Goal: Task Accomplishment & Management: Manage account settings

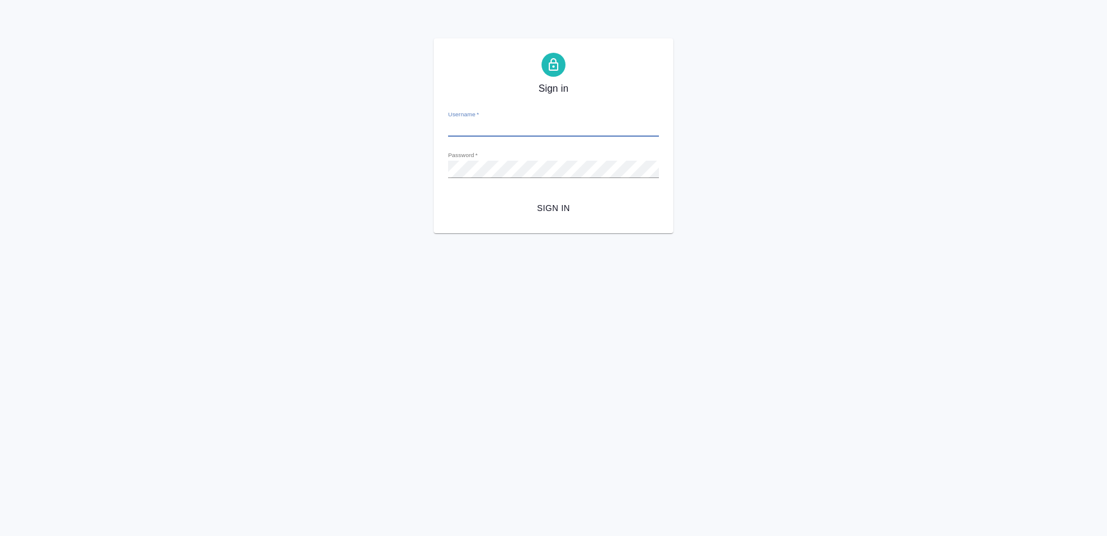
type input "[EMAIL_ADDRESS][DOMAIN_NAME]"
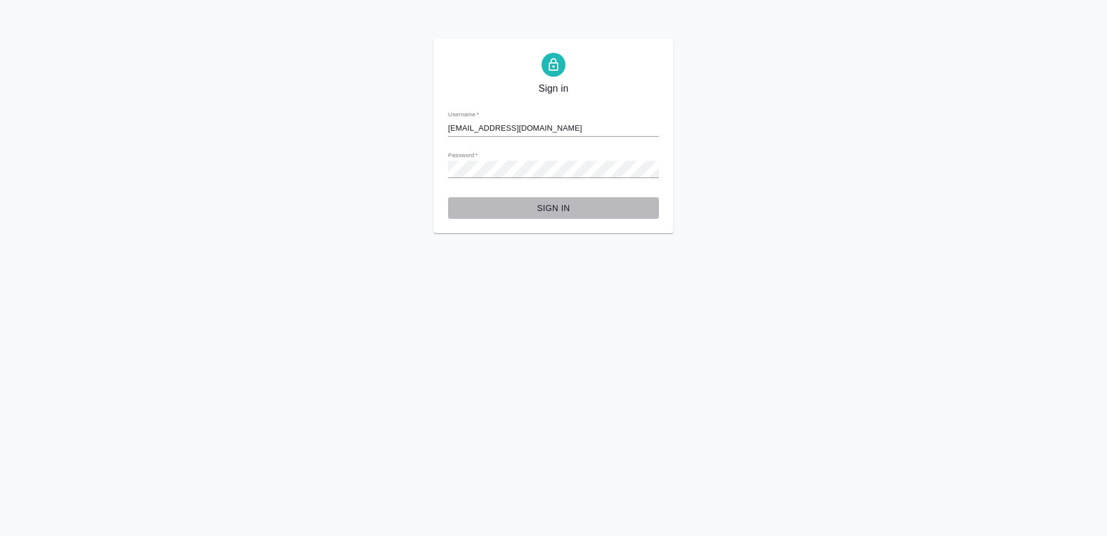
click at [570, 208] on span "Sign in" at bounding box center [554, 208] width 192 height 15
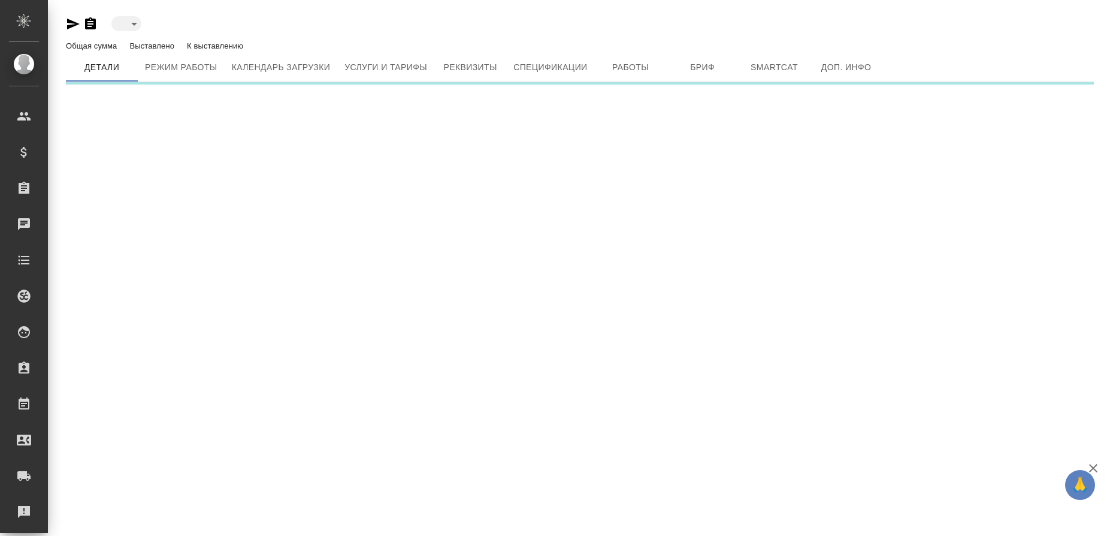
type input "active"
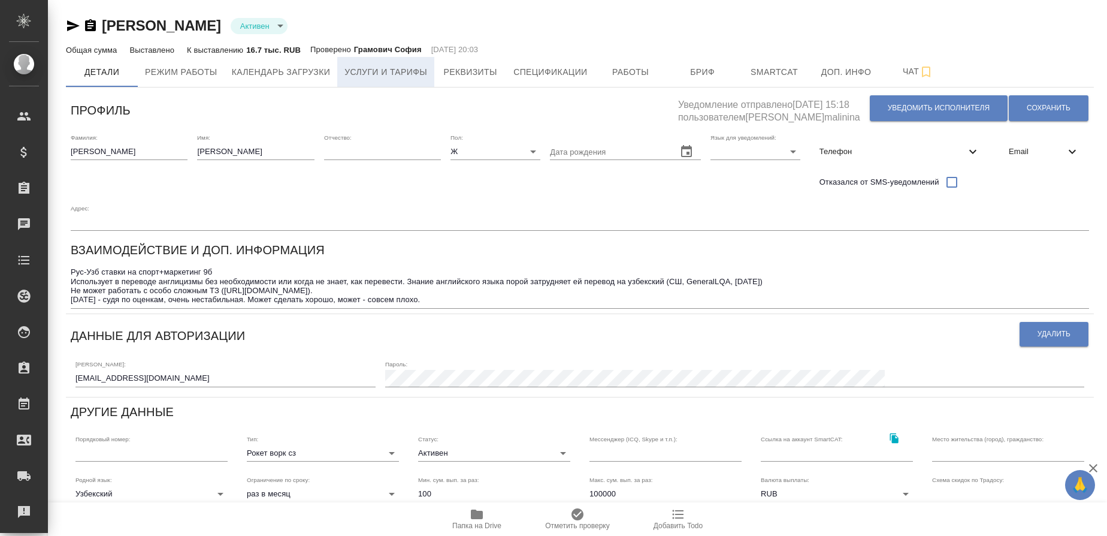
click at [383, 66] on span "Услуги и тарифы" at bounding box center [385, 72] width 83 height 15
type input "Казахстан"
type input "[PERSON_NAME]"
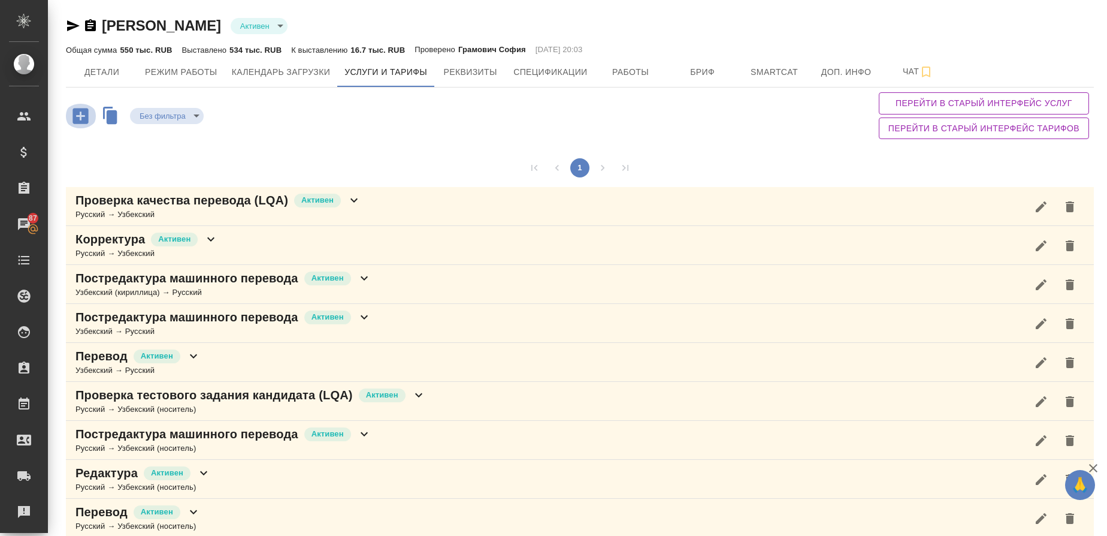
click at [81, 116] on icon "button" at bounding box center [80, 115] width 21 height 21
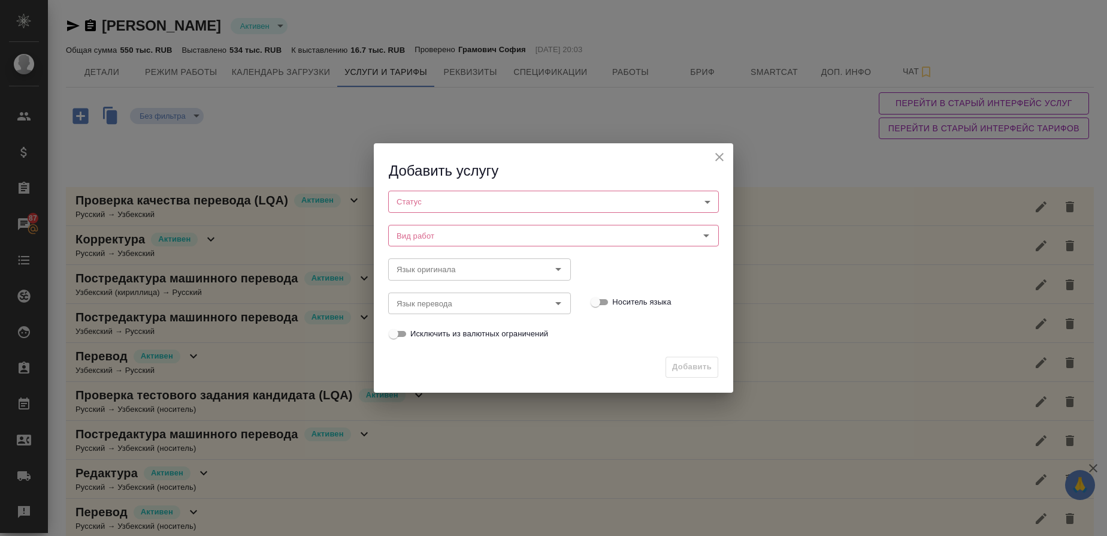
click at [449, 207] on body "🙏 .cls-1 fill:#fff; AWATERA Gusmanova [PERSON_NAME] Спецификации Заказы 87 Чаты…" at bounding box center [553, 268] width 1107 height 536
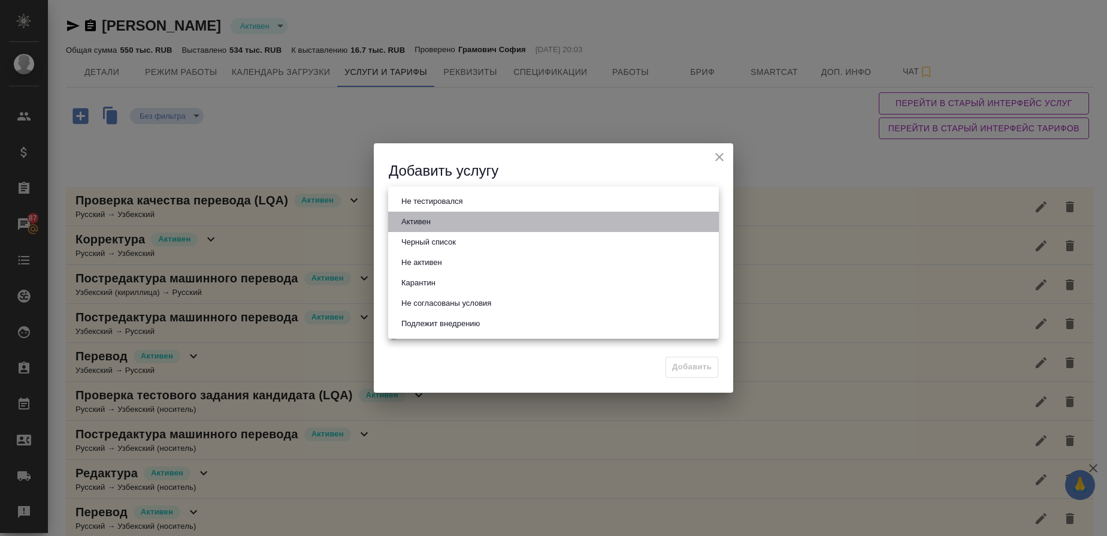
click at [446, 216] on li "Активен" at bounding box center [553, 221] width 331 height 20
type input "active"
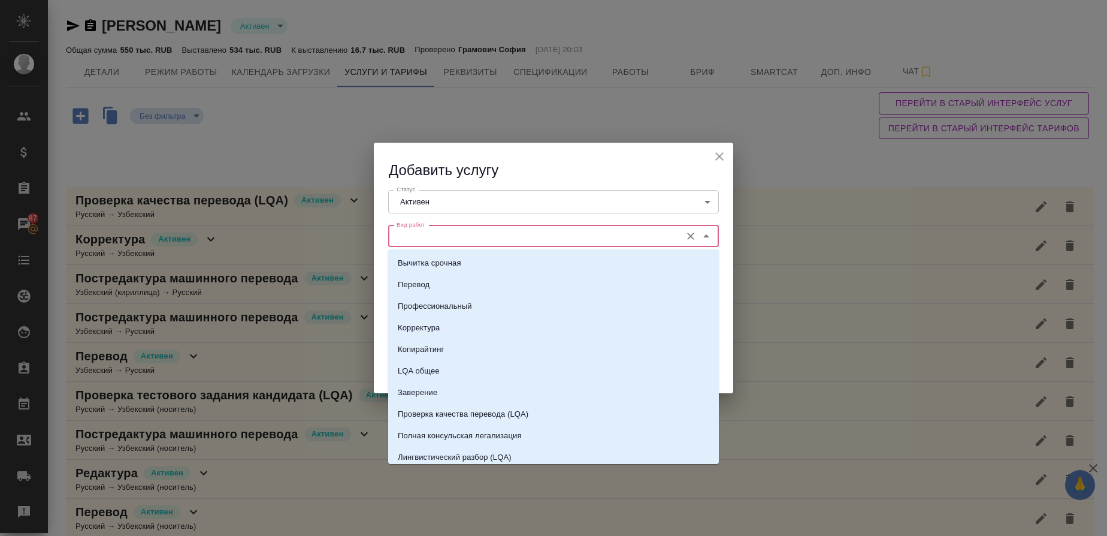
click at [442, 229] on input "Вид работ" at bounding box center [533, 236] width 283 height 14
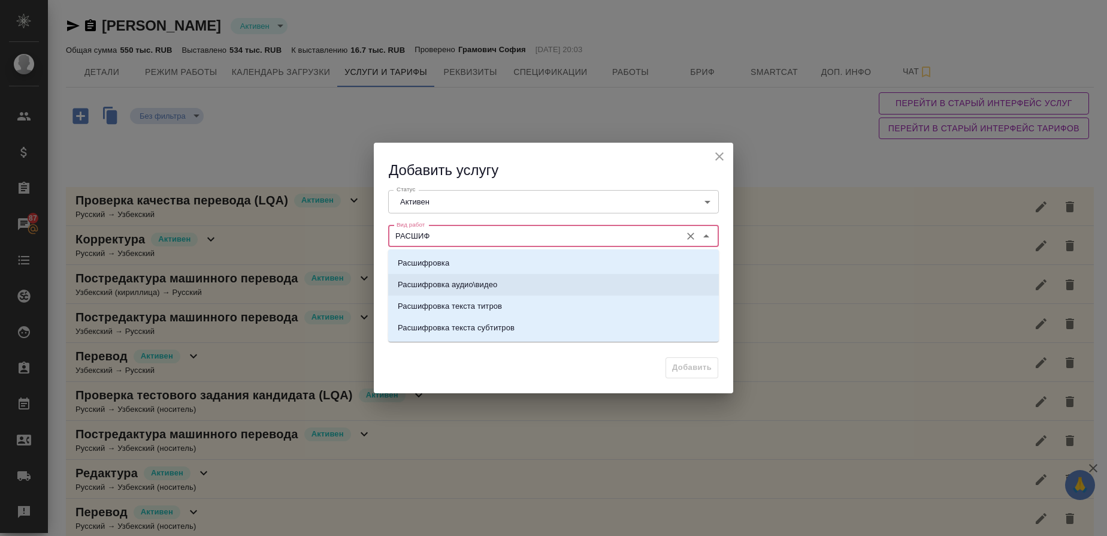
click at [467, 289] on p "Расшифровка аудио\видео" at bounding box center [447, 285] width 99 height 12
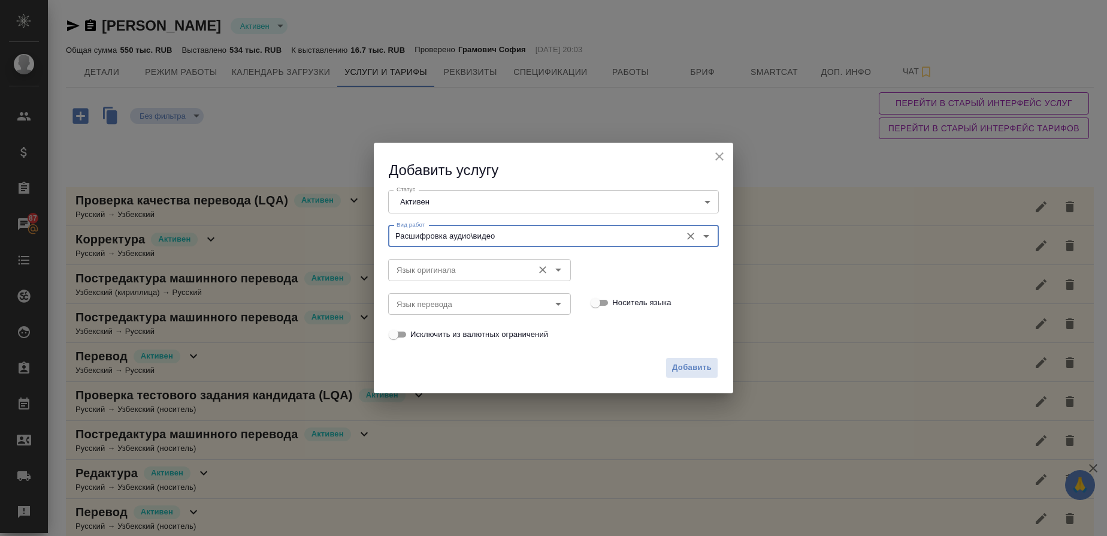
type input "Расшифровка аудио\видео"
click at [467, 267] on input "Язык оригинала" at bounding box center [459, 269] width 135 height 14
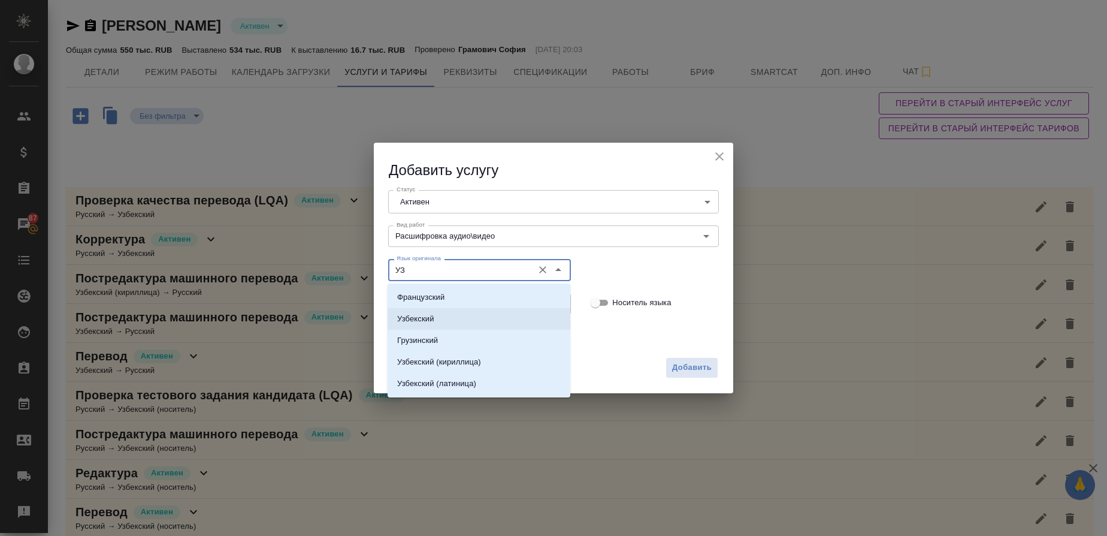
click at [444, 319] on li "Узбекский" at bounding box center [479, 319] width 183 height 22
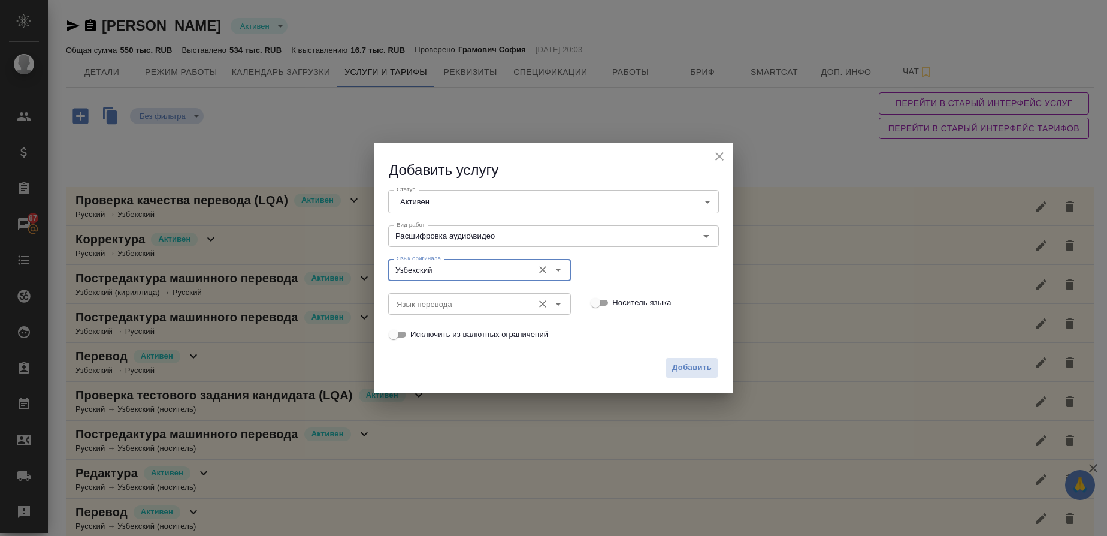
type input "Узбекский"
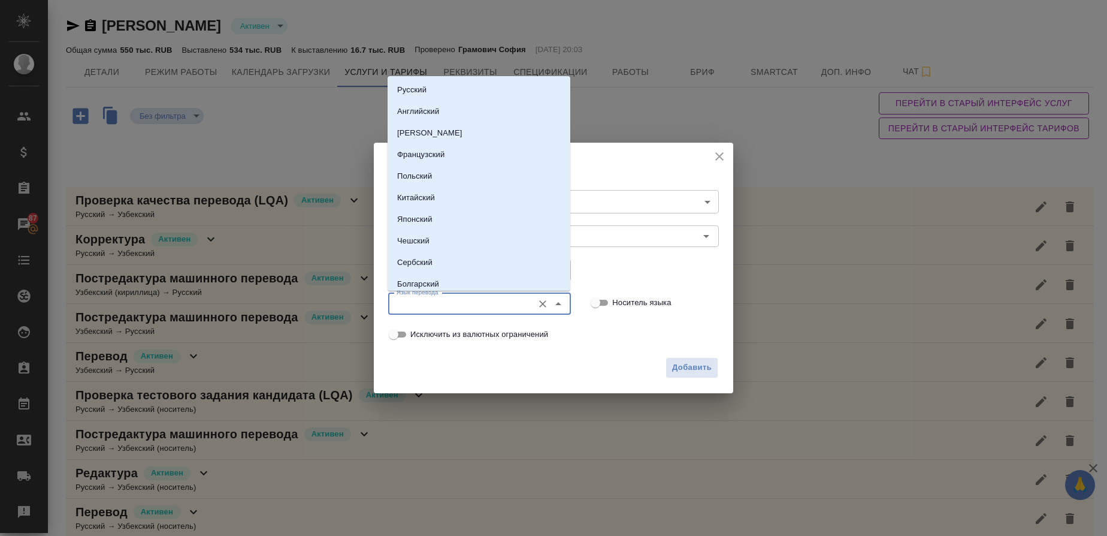
click at [430, 305] on input "Язык перевода" at bounding box center [459, 304] width 135 height 14
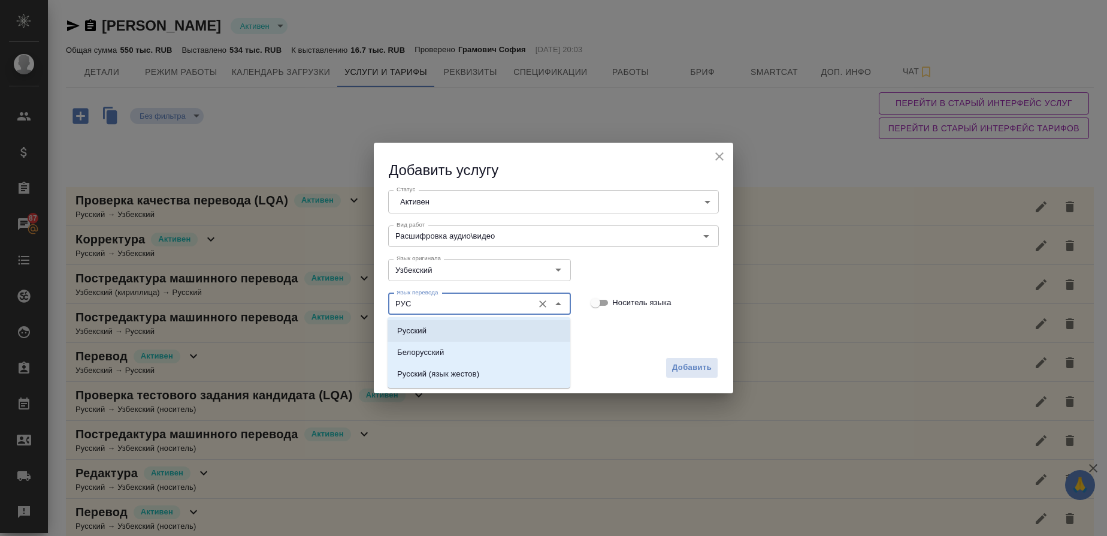
click at [418, 324] on li "Русский" at bounding box center [479, 331] width 183 height 22
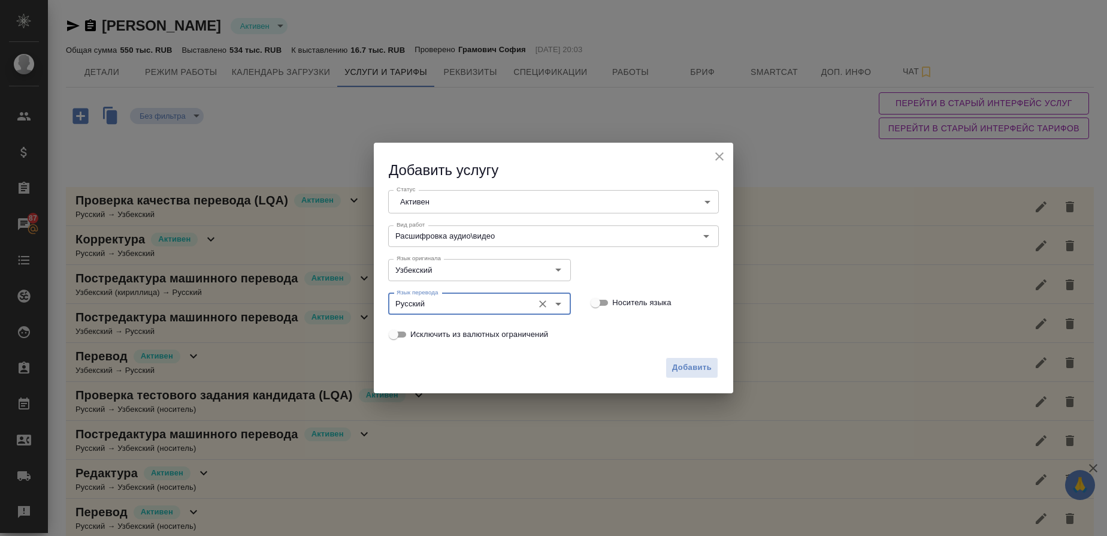
type input "Русский"
click at [692, 364] on span "Добавить" at bounding box center [692, 368] width 40 height 14
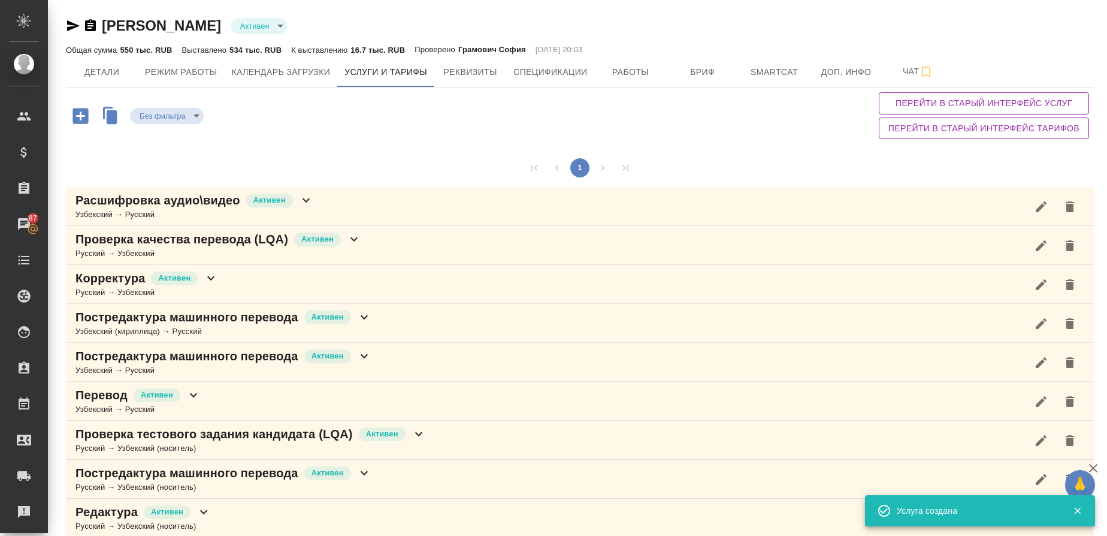
scroll to position [52, 0]
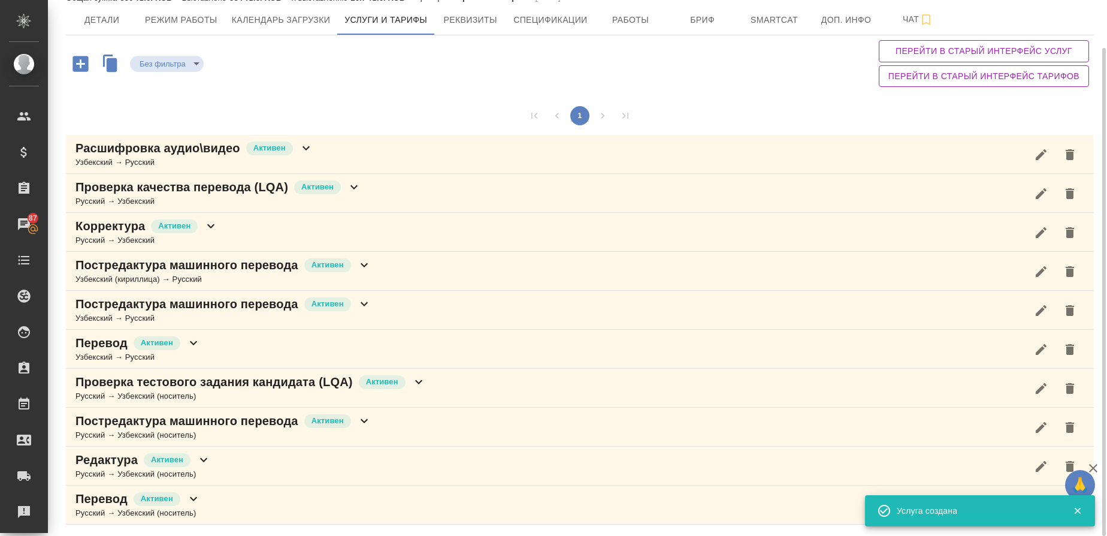
click at [130, 159] on div "Узбекский → Русский" at bounding box center [194, 162] width 238 height 12
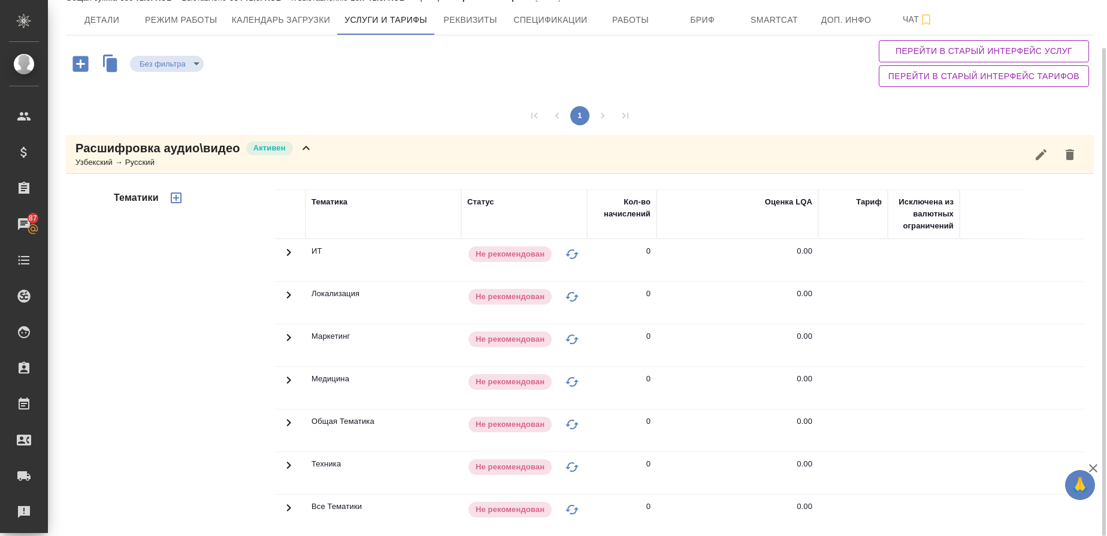
scroll to position [491, 0]
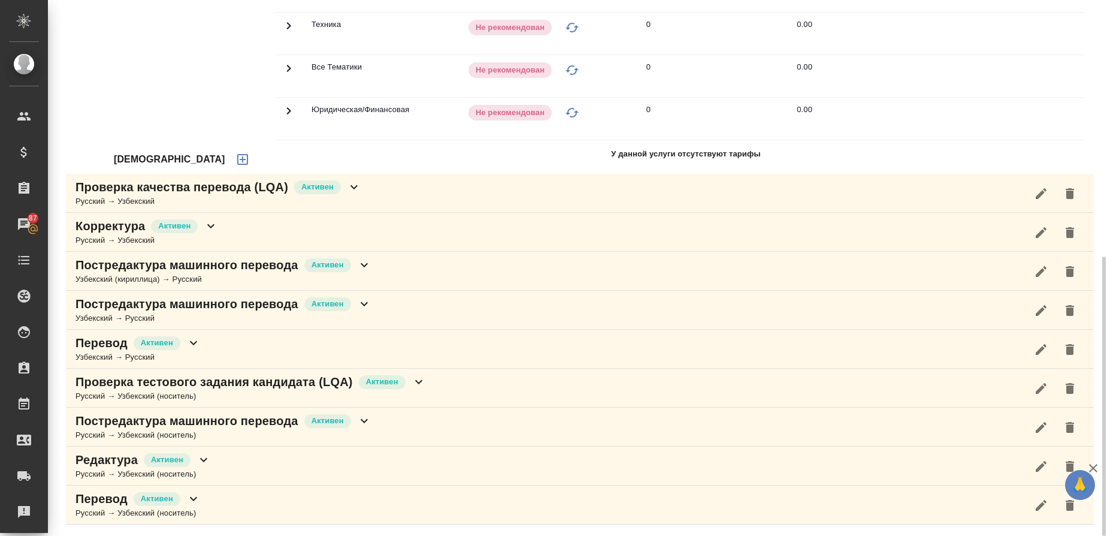
click at [235, 153] on icon "button" at bounding box center [242, 159] width 14 height 14
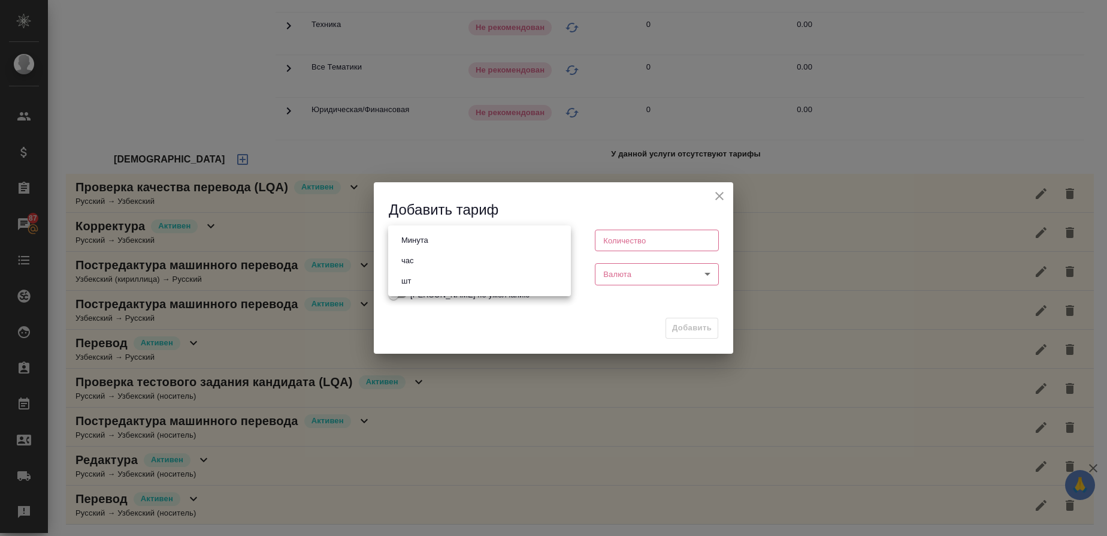
click at [435, 246] on body "🙏 .cls-1 fill:#fff; AWATERA Gusmanova [PERSON_NAME] Спецификации Заказы 87 Чаты…" at bounding box center [553, 268] width 1107 height 536
click at [429, 246] on button "Минута" at bounding box center [415, 240] width 34 height 13
type input "5ca1acf853b22f58dad1d157"
click at [616, 234] on input "number" at bounding box center [657, 240] width 124 height 22
type input "1"
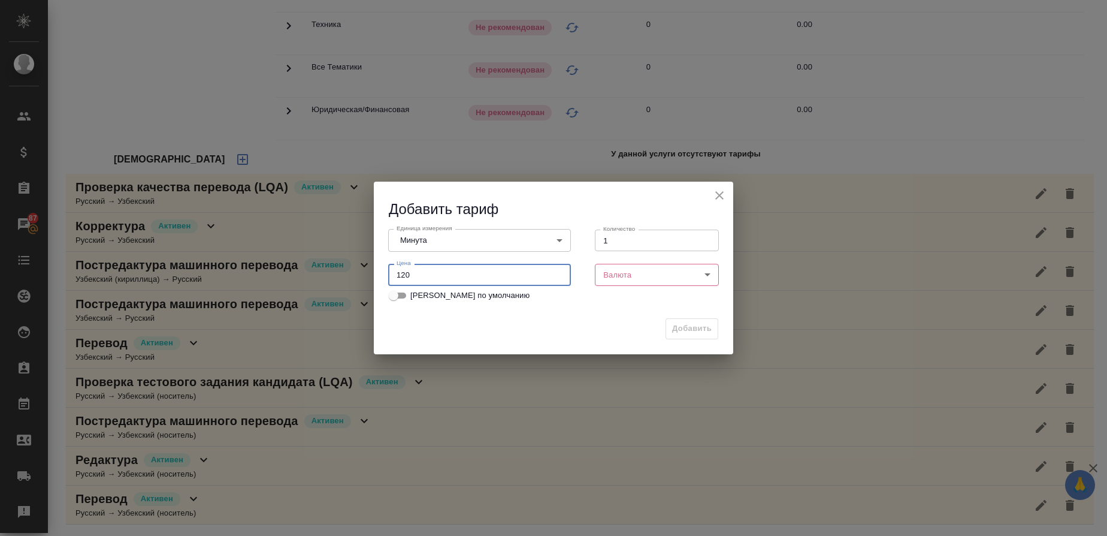
type input "120"
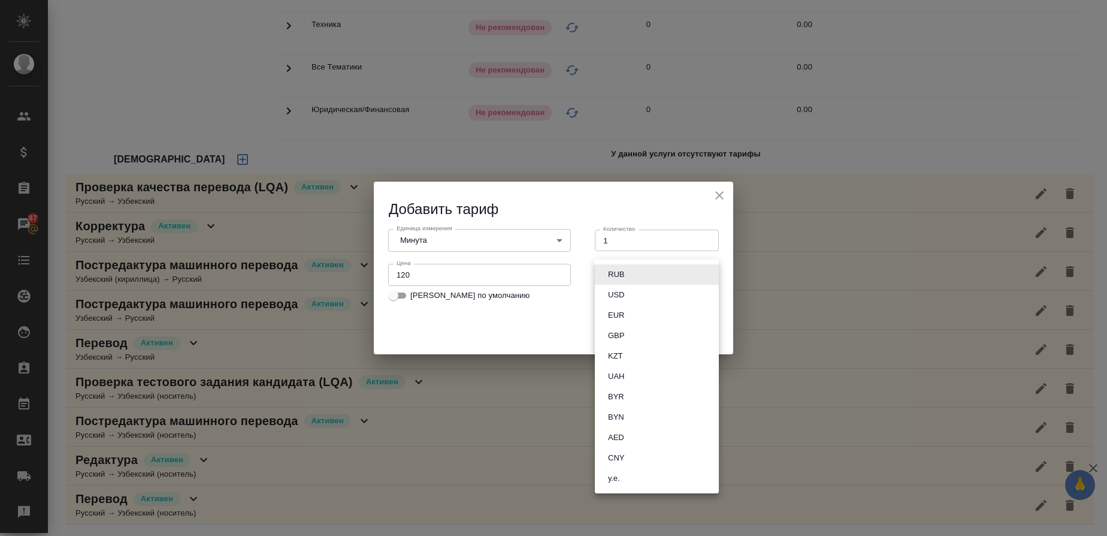
click at [610, 283] on body "🙏 .cls-1 fill:#fff; AWATERA Gusmanova [PERSON_NAME] Спецификации Заказы 87 Чаты…" at bounding box center [553, 268] width 1107 height 536
click at [621, 269] on button "RUB" at bounding box center [615, 274] width 23 height 13
type input "RUB"
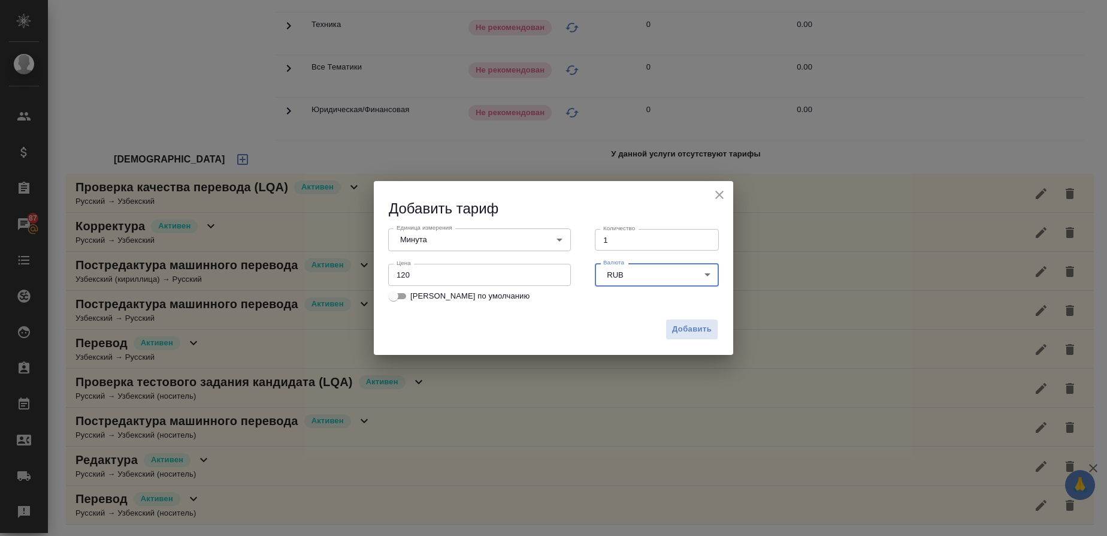
click at [694, 317] on div "Добавить" at bounding box center [553, 334] width 359 height 42
click at [693, 325] on span "Добавить" at bounding box center [692, 329] width 40 height 14
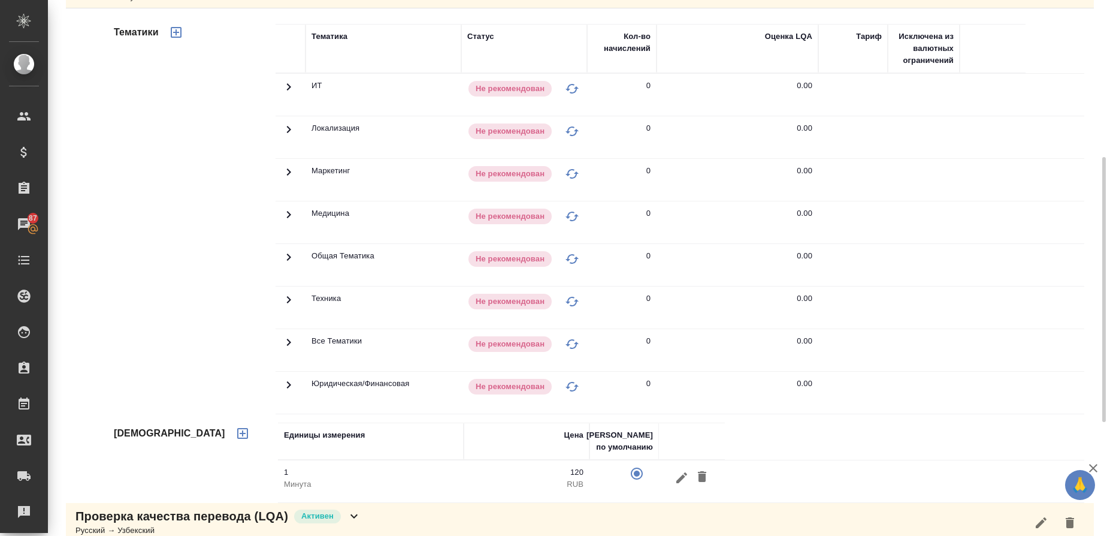
scroll to position [0, 0]
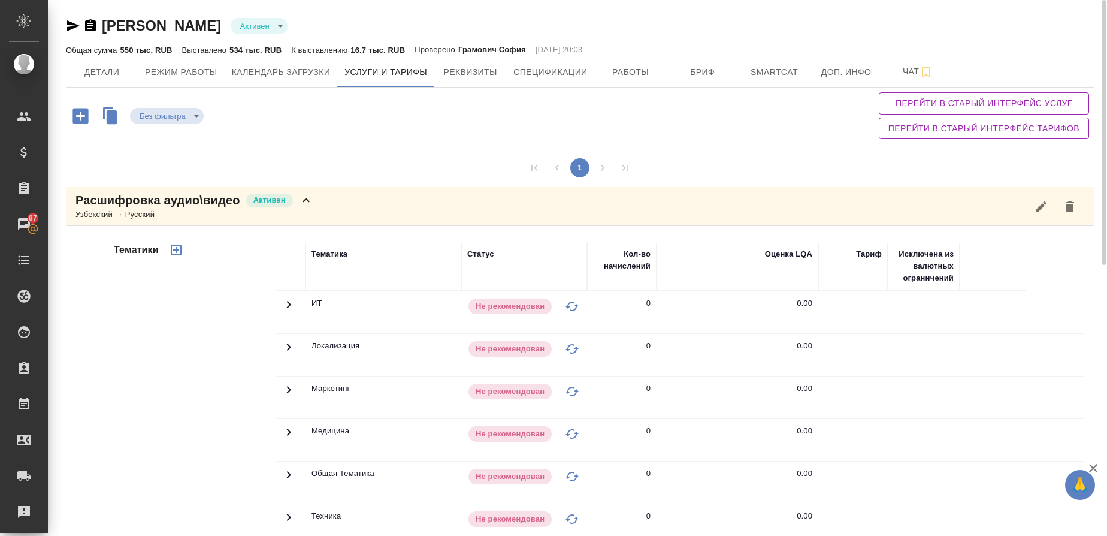
click at [173, 250] on icon "button" at bounding box center [176, 249] width 11 height 11
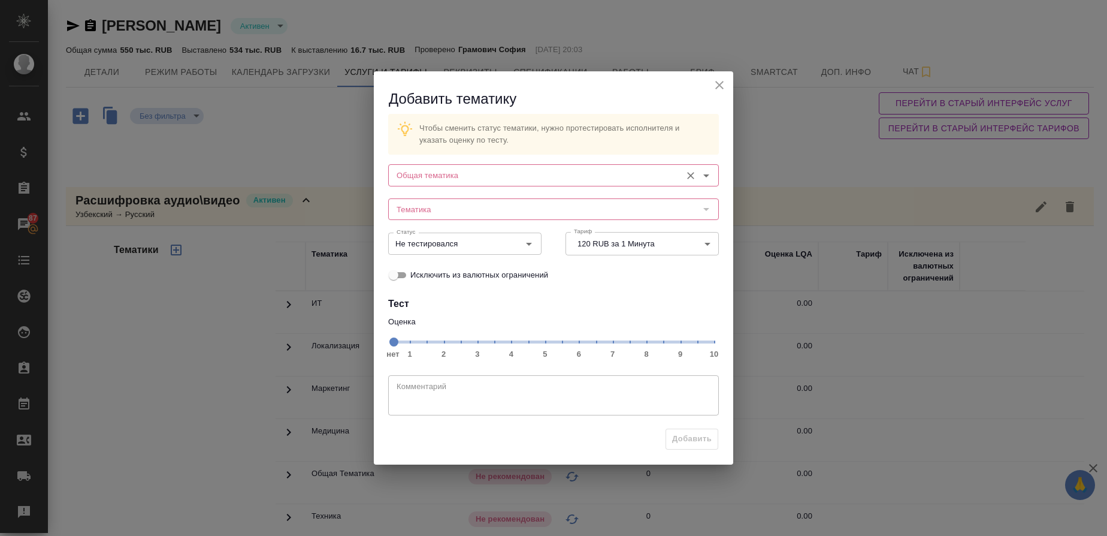
click at [462, 183] on div "Общая тематика" at bounding box center [553, 175] width 331 height 22
click at [456, 173] on input "Общая тематика" at bounding box center [533, 175] width 283 height 14
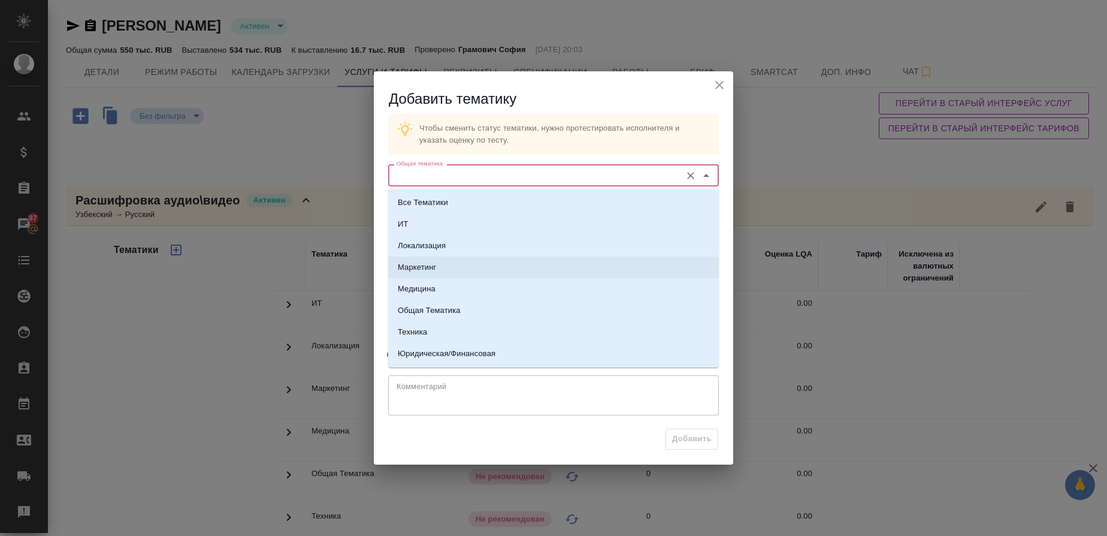
click at [429, 268] on p "Маркетинг" at bounding box center [417, 267] width 38 height 12
type input "Маркетинг"
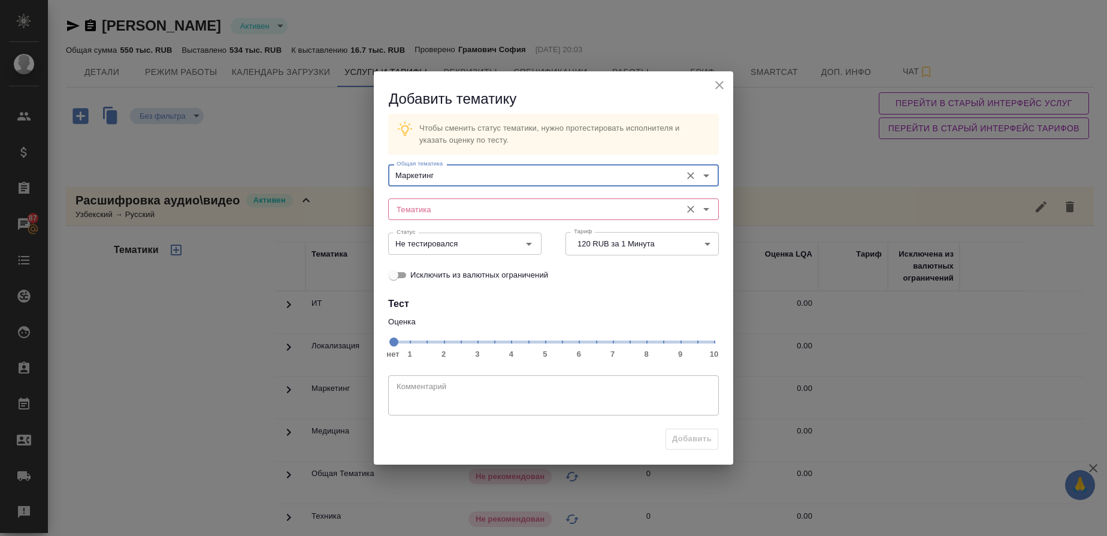
click at [438, 213] on input "Тематика" at bounding box center [533, 209] width 283 height 14
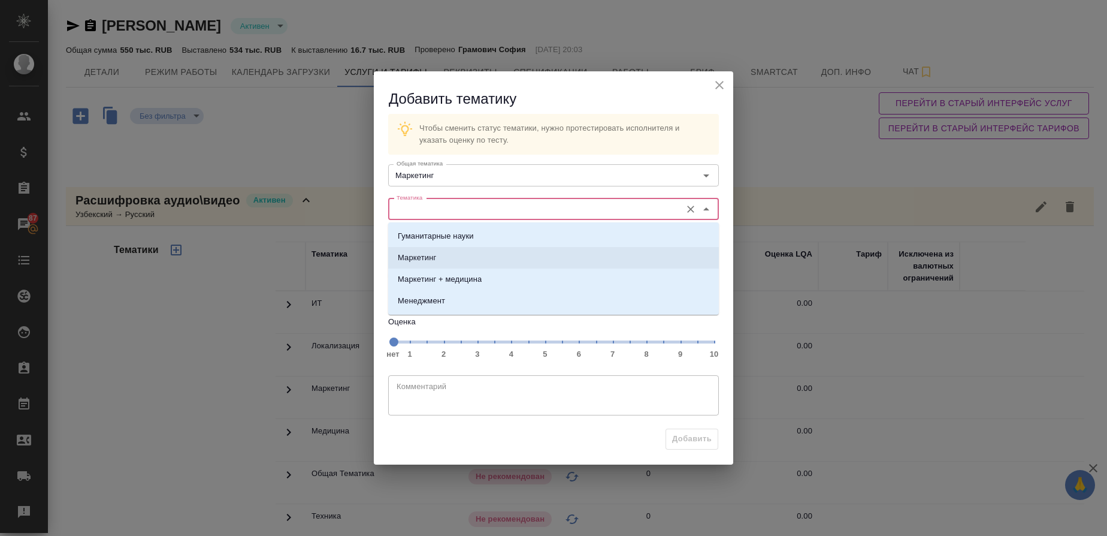
click at [416, 253] on p "Маркетинг" at bounding box center [417, 258] width 38 height 12
type input "Маркетинг"
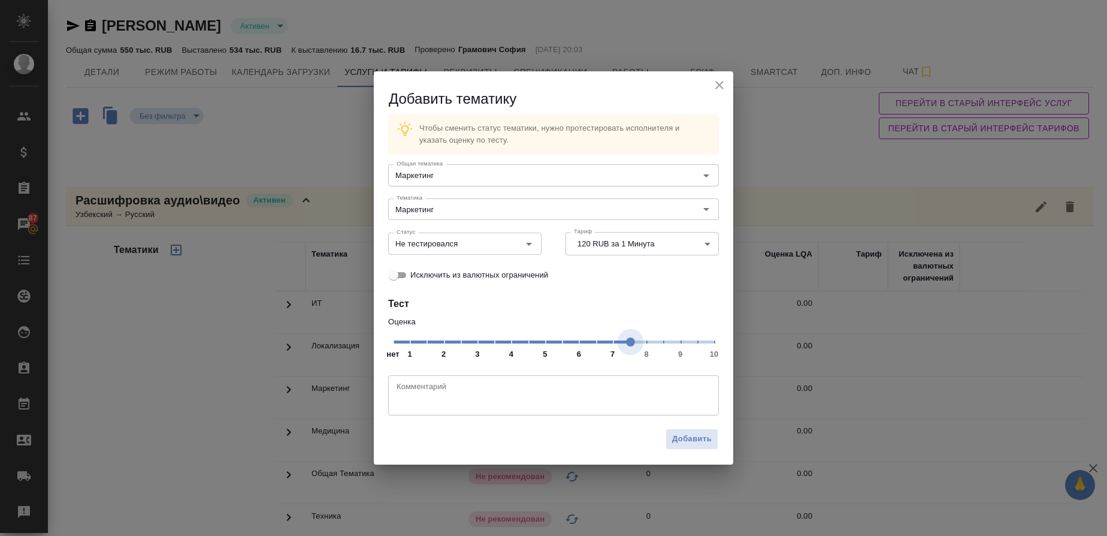
click at [630, 339] on span "нет 1 2 3 4 5 6 7 8 9 10" at bounding box center [553, 340] width 321 height 17
click at [526, 249] on icon "Open" at bounding box center [529, 244] width 14 height 14
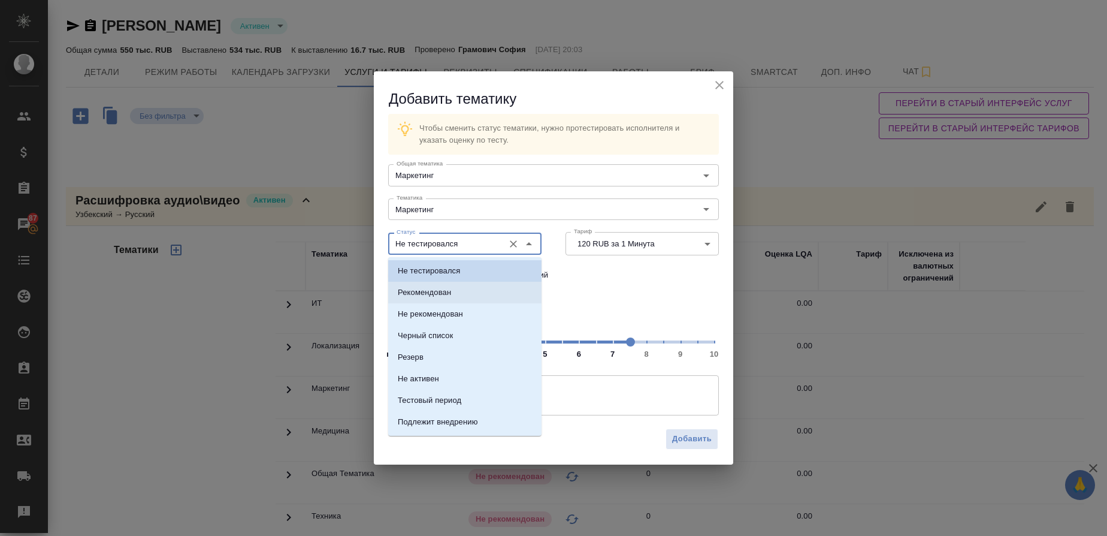
click at [438, 285] on li "Рекомендован" at bounding box center [464, 293] width 153 height 22
type input "Рекомендован"
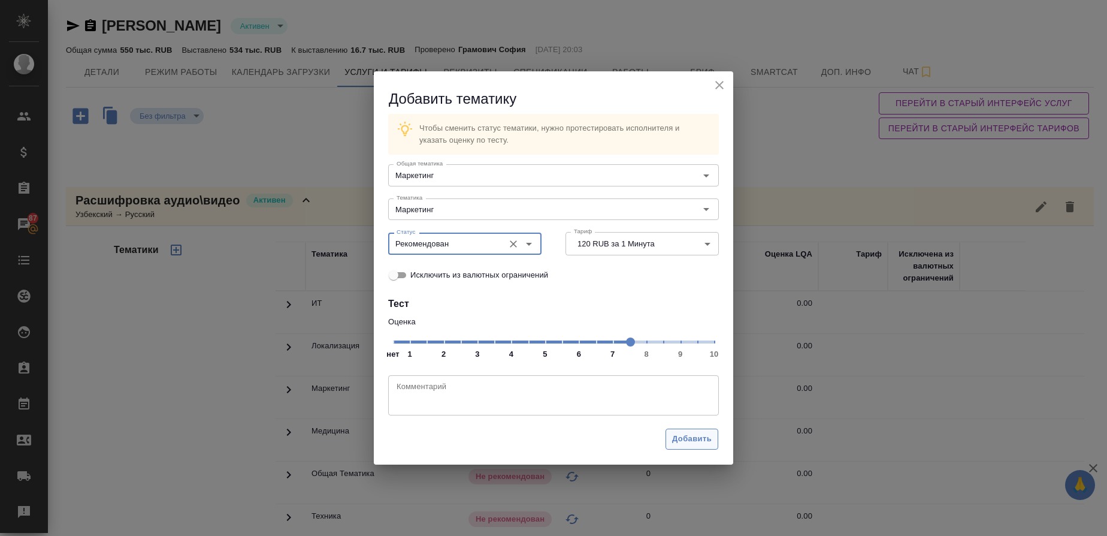
click at [709, 443] on span "Добавить" at bounding box center [692, 439] width 40 height 14
